Goal: Task Accomplishment & Management: Manage account settings

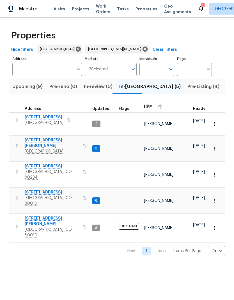
click at [57, 8] on span "Visits" at bounding box center [59, 9] width 11 height 6
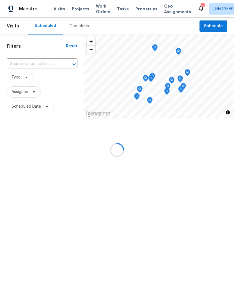
click at [215, 28] on div at bounding box center [117, 150] width 234 height 300
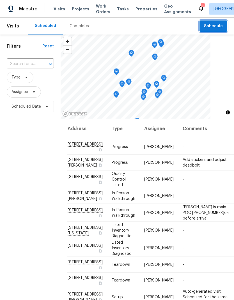
click at [215, 26] on span "Schedule" at bounding box center [213, 26] width 19 height 7
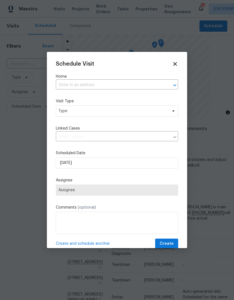
click at [157, 84] on input "text" at bounding box center [109, 85] width 107 height 9
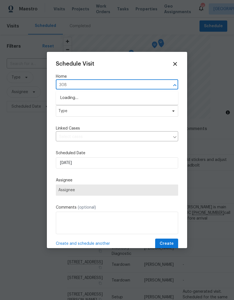
type input "3089"
click at [74, 99] on li "3089 W 18th Ave, Denver, CO 80204" at bounding box center [117, 98] width 122 height 10
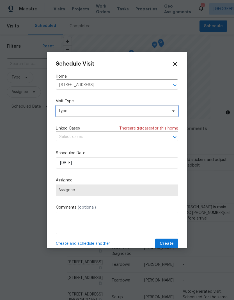
click at [74, 111] on span "Type" at bounding box center [112, 111] width 109 height 6
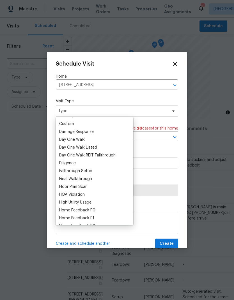
scroll to position [64, 0]
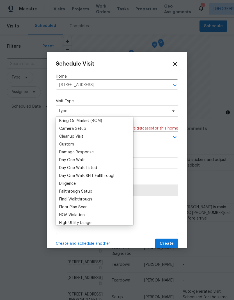
click at [68, 142] on div "Custom" at bounding box center [66, 145] width 15 height 6
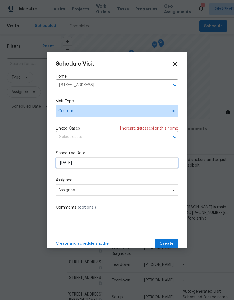
click at [86, 163] on input "[DATE]" at bounding box center [117, 162] width 122 height 11
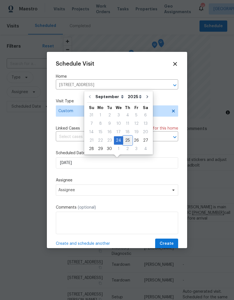
click at [127, 142] on div "25" at bounding box center [127, 140] width 9 height 8
type input "[DATE]"
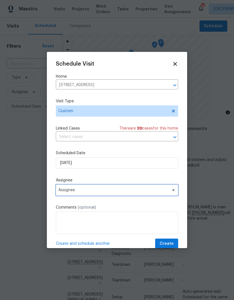
click at [113, 192] on span "Assignee" at bounding box center [113, 190] width 110 height 4
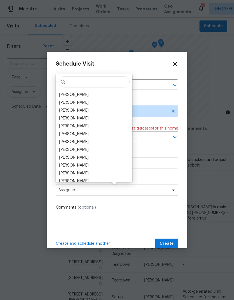
click at [66, 94] on div "[PERSON_NAME]" at bounding box center [73, 95] width 29 height 6
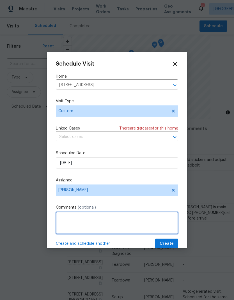
click at [122, 225] on textarea at bounding box center [117, 223] width 122 height 22
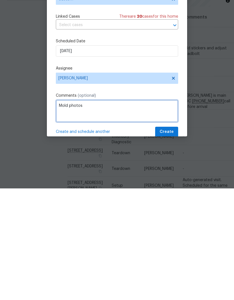
type textarea "Mold photos"
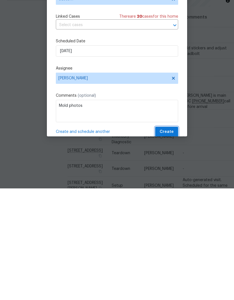
click at [172, 240] on span "Create" at bounding box center [166, 243] width 14 height 7
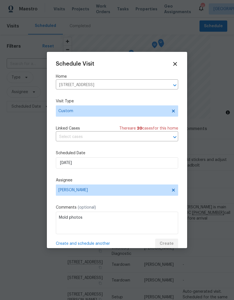
scroll to position [0, 0]
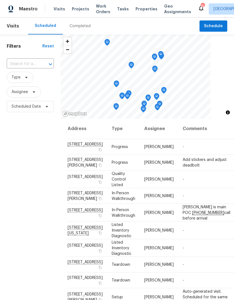
click at [140, 9] on span "Properties" at bounding box center [146, 9] width 22 height 6
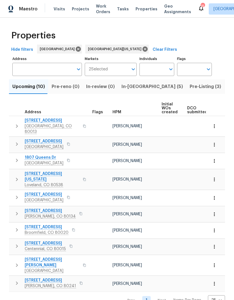
click at [125, 87] on span "In-reno (5)" at bounding box center [151, 87] width 61 height 8
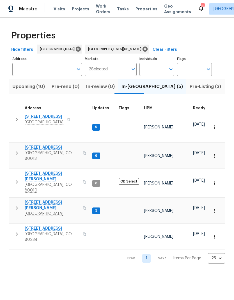
scroll to position [1, 0]
click at [31, 92] on button "Upcoming (10)" at bounding box center [28, 86] width 39 height 15
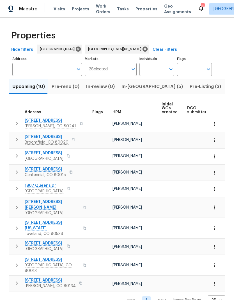
click at [117, 114] on span "HPM" at bounding box center [116, 112] width 9 height 4
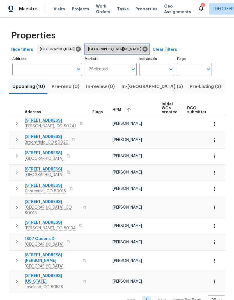
click at [142, 47] on icon at bounding box center [144, 49] width 5 height 5
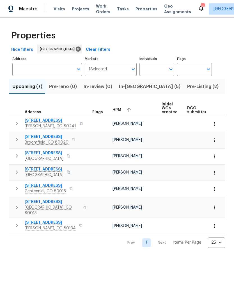
click at [57, 11] on span "Visits" at bounding box center [59, 9] width 11 height 6
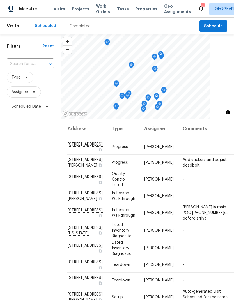
click at [25, 62] on input "text" at bounding box center [22, 64] width 31 height 9
type input "438 s"
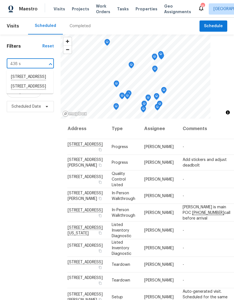
click at [26, 91] on li "438 S 7th Ave, Brighton, CO 80601" at bounding box center [29, 87] width 47 height 10
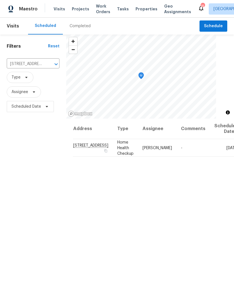
click at [79, 29] on div "Completed" at bounding box center [80, 26] width 34 height 17
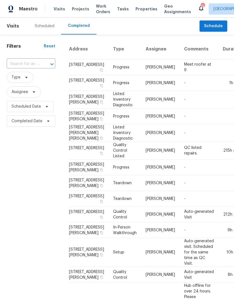
click at [33, 60] on input "text" at bounding box center [23, 64] width 33 height 9
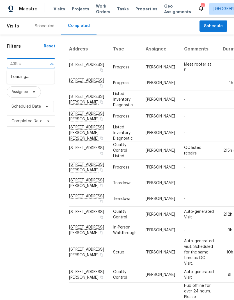
type input "438 s"
click at [24, 91] on li "438 S 7th Ave, Brighton, CO 80601" at bounding box center [31, 87] width 48 height 10
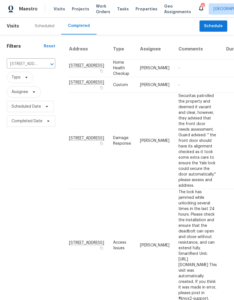
click at [46, 23] on div "Scheduled" at bounding box center [45, 26] width 20 height 6
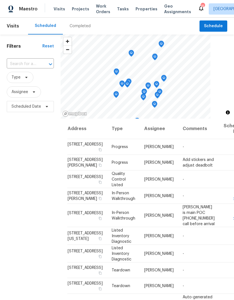
click at [29, 62] on input "text" at bounding box center [22, 64] width 31 height 9
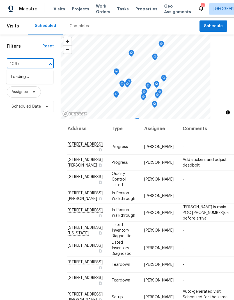
type input "10674"
click at [23, 81] on li "10674 Cherrington St, Highlands Ranch, CO 80126" at bounding box center [29, 79] width 47 height 15
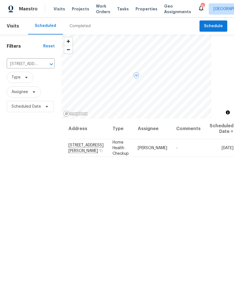
click at [0, 0] on icon at bounding box center [0, 0] width 0 height 0
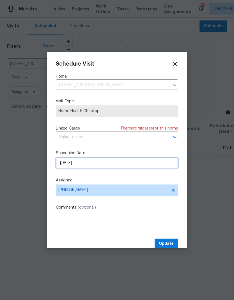
click at [97, 163] on input "9/29/2025" at bounding box center [117, 162] width 122 height 11
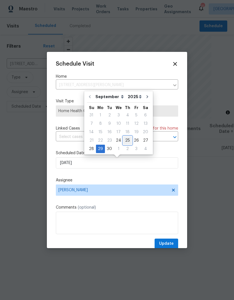
click at [127, 140] on div "25" at bounding box center [127, 140] width 9 height 8
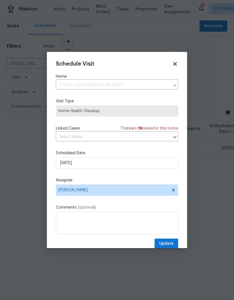
type input "[DATE]"
click at [168, 244] on span "Update" at bounding box center [166, 243] width 15 height 7
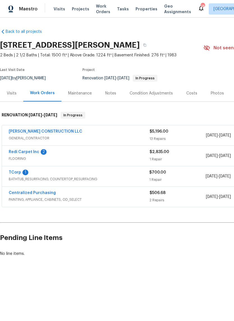
click at [56, 133] on link "[PERSON_NAME] CONSTRUCTION LLC" at bounding box center [45, 131] width 73 height 4
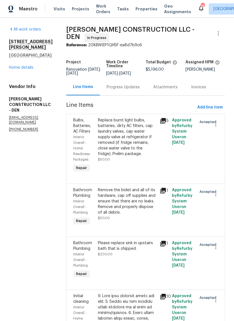
click at [23, 70] on link "Home details" at bounding box center [21, 68] width 24 height 4
